Goal: Task Accomplishment & Management: Manage account settings

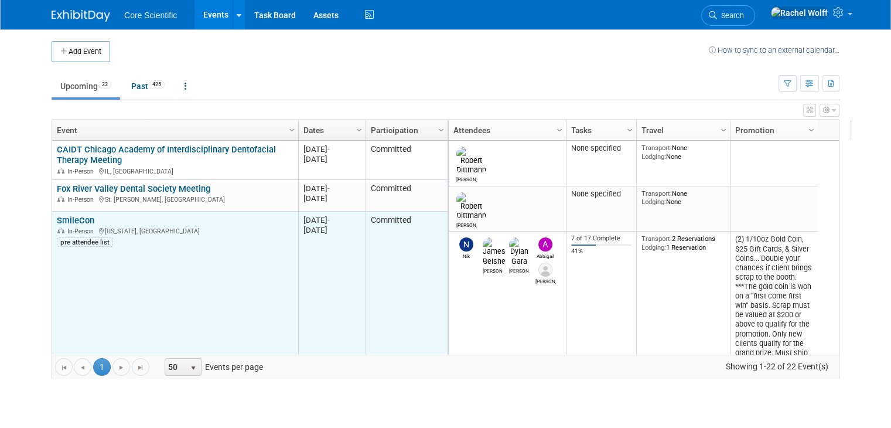
click at [73, 218] on link "SmileCon" at bounding box center [76, 220] width 38 height 11
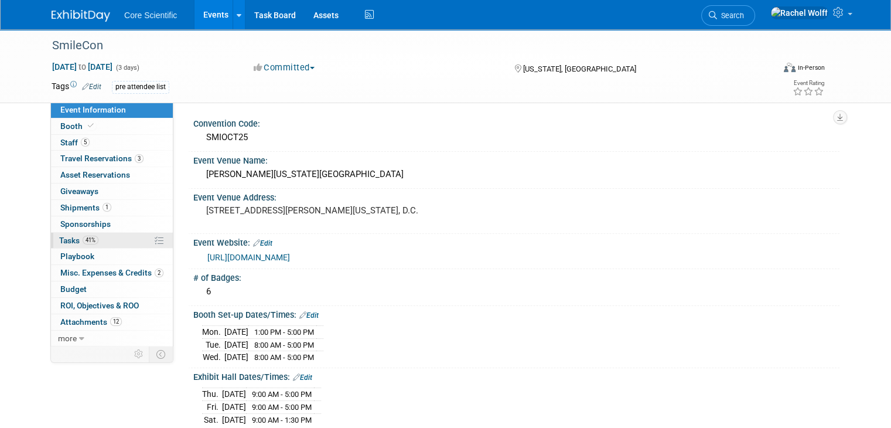
click at [107, 240] on link "41% Tasks 41%" at bounding box center [112, 241] width 122 height 16
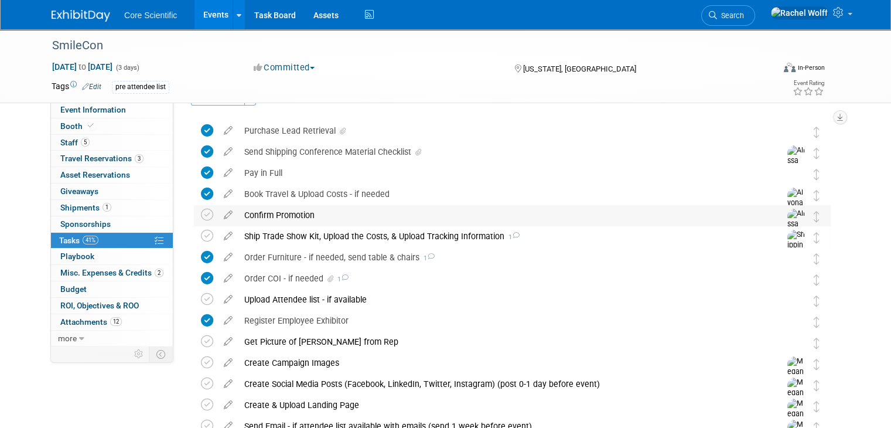
scroll to position [59, 0]
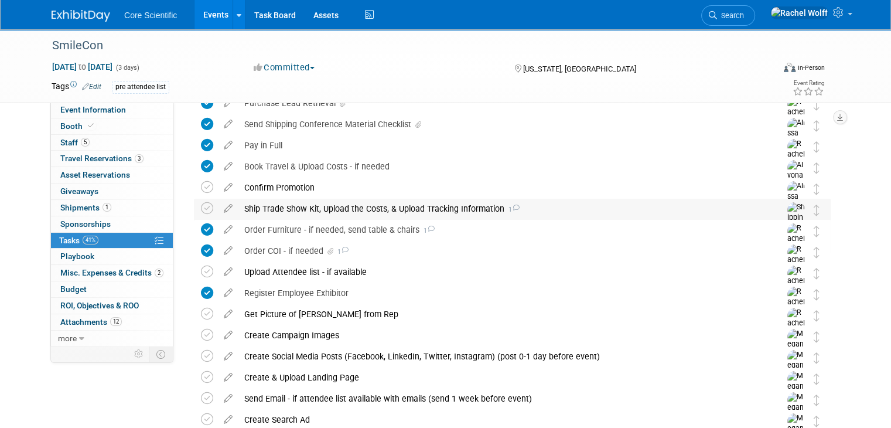
click at [201, 216] on td at bounding box center [209, 227] width 17 height 56
click at [201, 214] on icon at bounding box center [207, 208] width 12 height 12
